Goal: Task Accomplishment & Management: Use online tool/utility

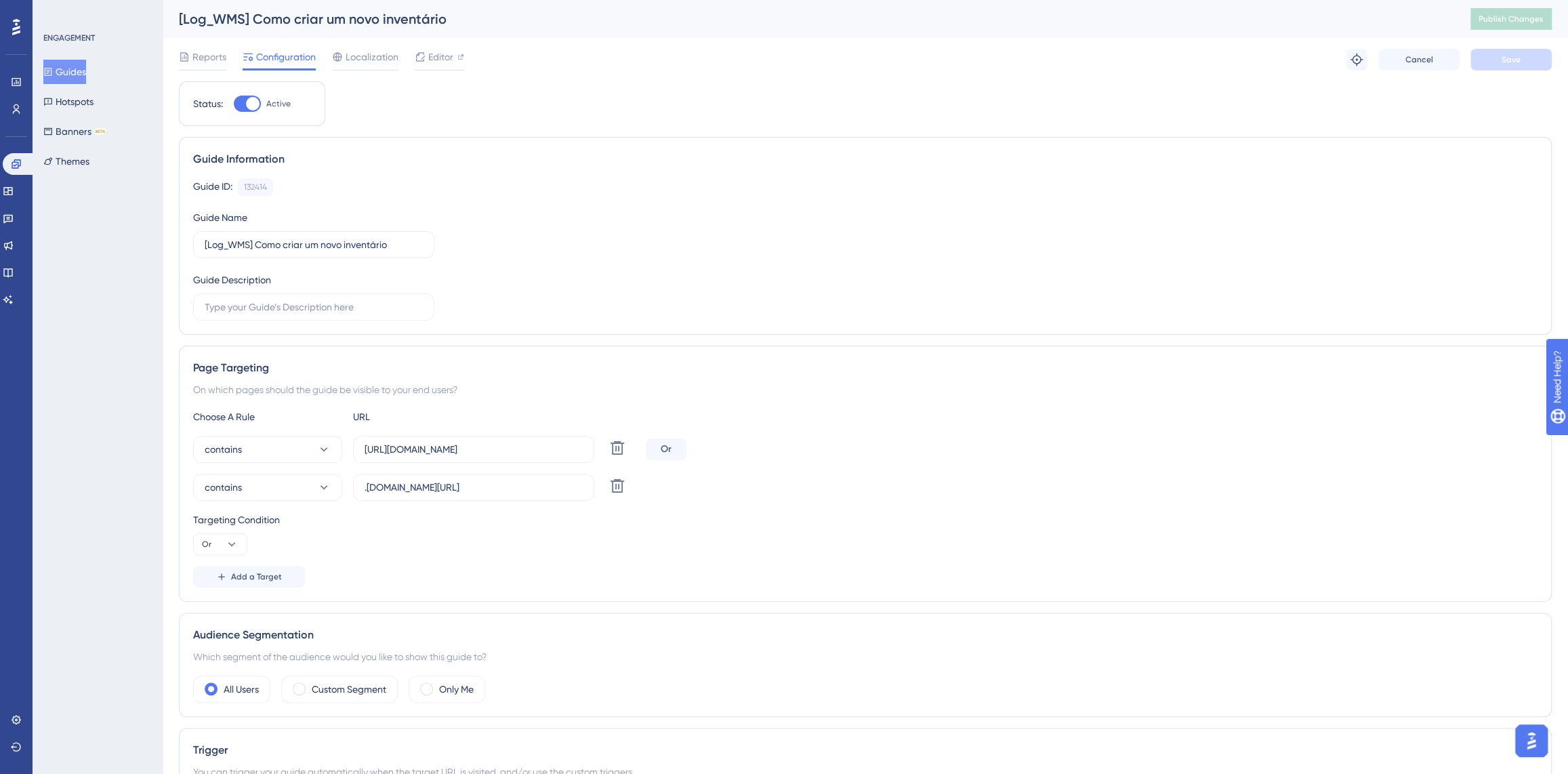
click at [10, 27] on div at bounding box center [16, 26] width 22 height 22
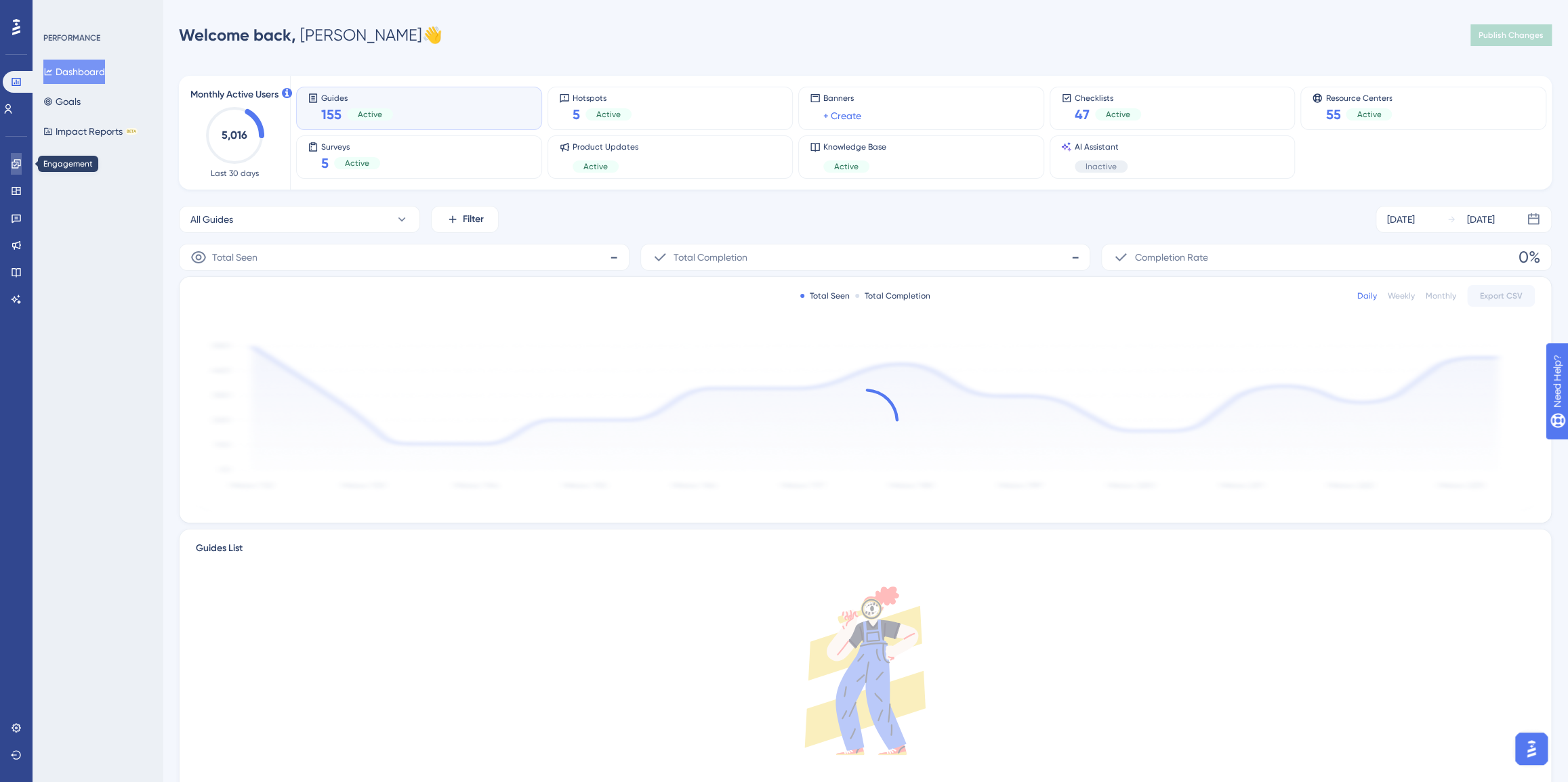
click at [11, 163] on link at bounding box center [16, 163] width 11 height 22
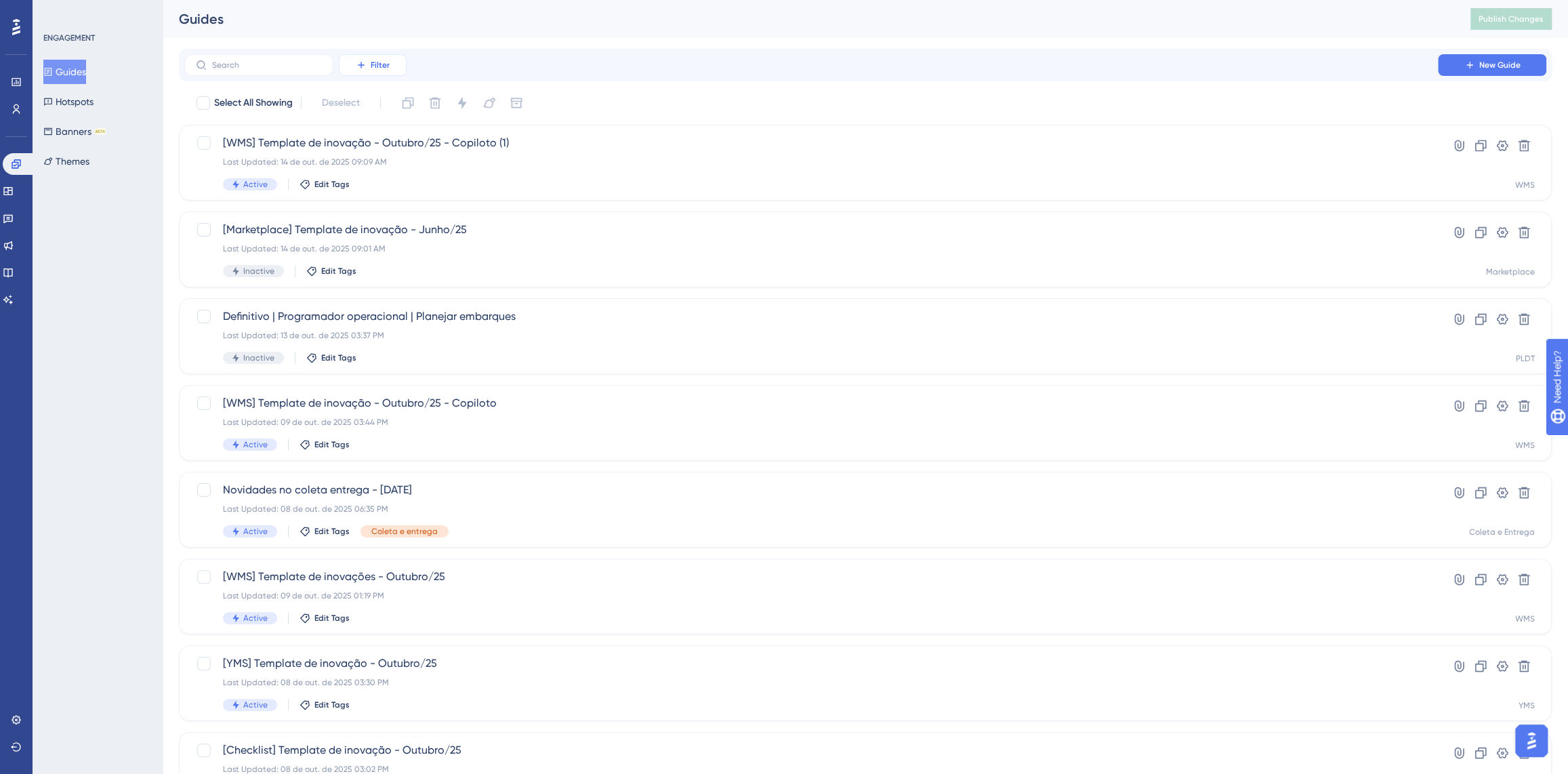
click at [378, 56] on button "Filter" at bounding box center [373, 65] width 68 height 22
click at [409, 155] on div "Containers Containers" at bounding box center [386, 158] width 55 height 27
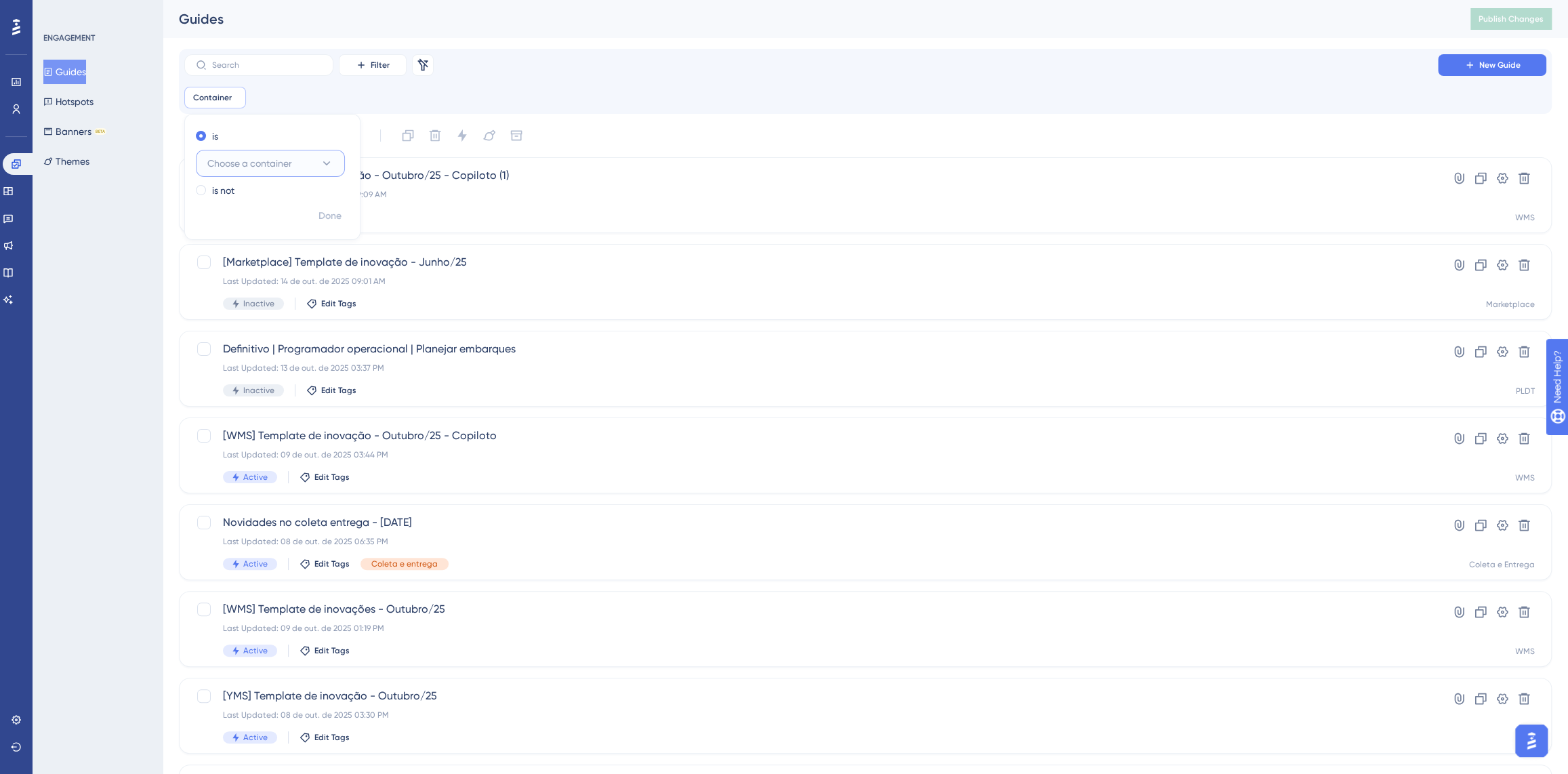
click at [329, 161] on icon at bounding box center [327, 163] width 8 height 4
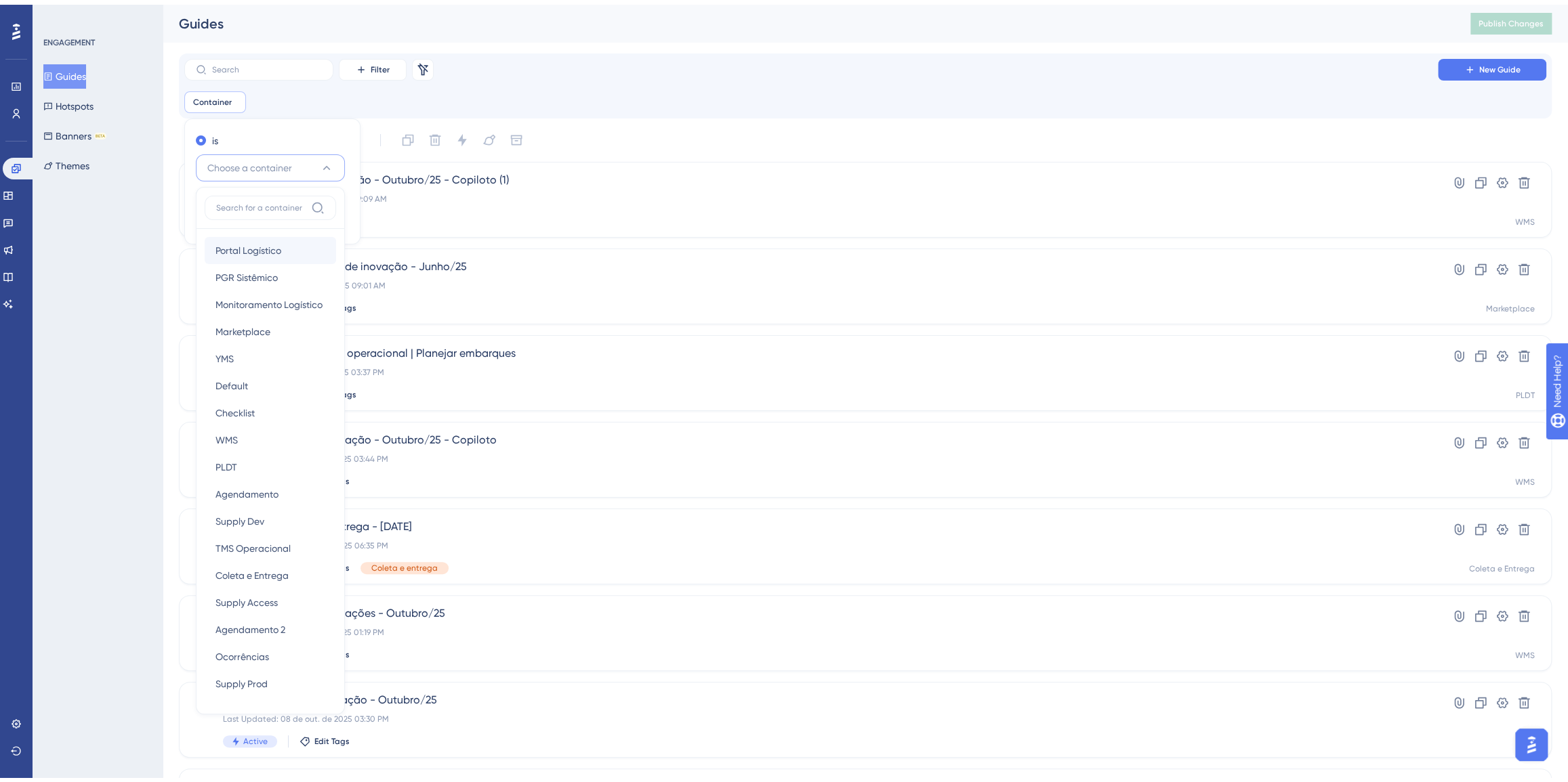
scroll to position [54, 0]
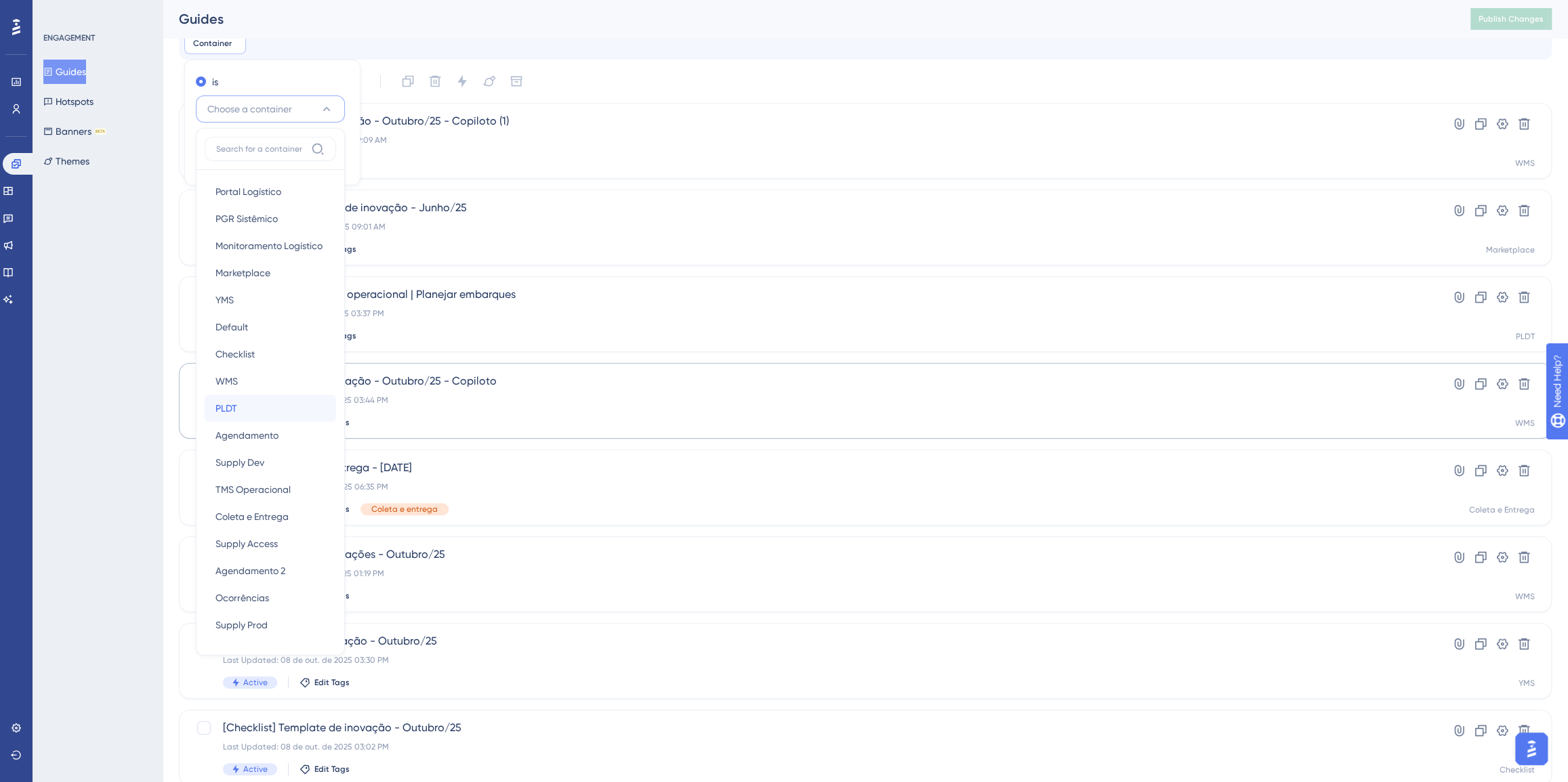
click at [285, 409] on div "PLDT PLDT" at bounding box center [270, 408] width 110 height 27
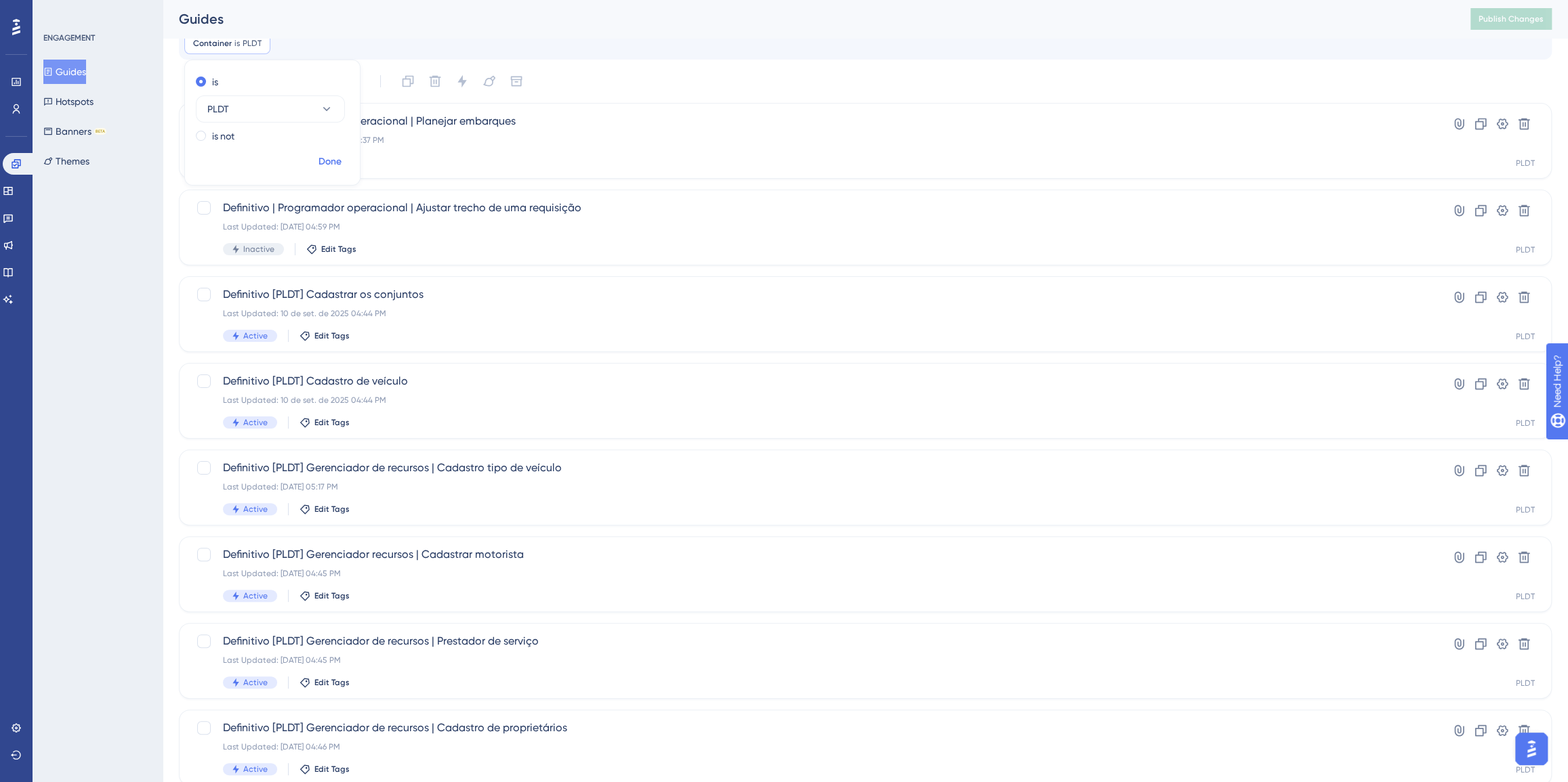
click at [334, 168] on span "Done" at bounding box center [330, 161] width 23 height 16
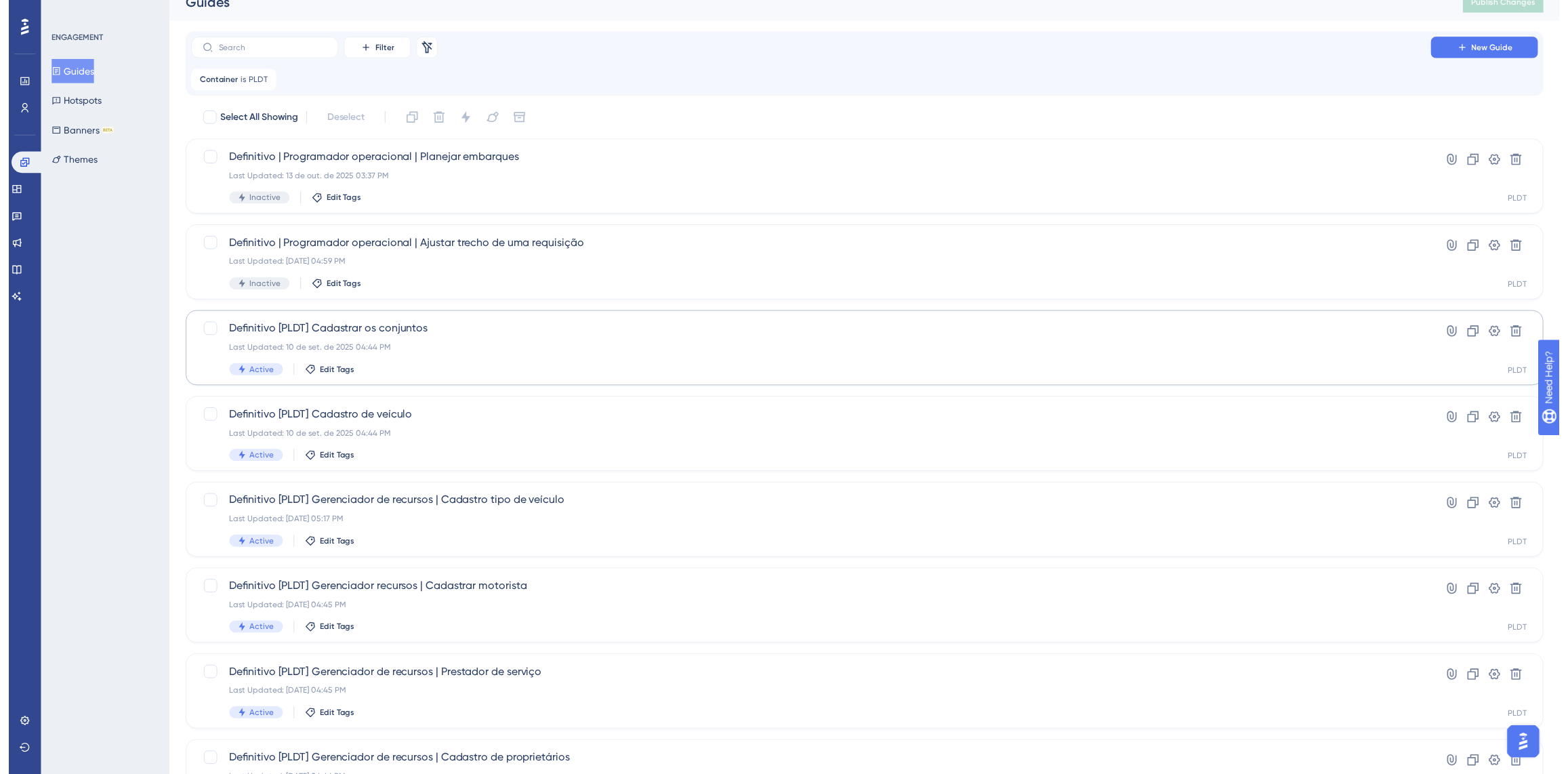
scroll to position [0, 0]
